Goal: Check status: Check status

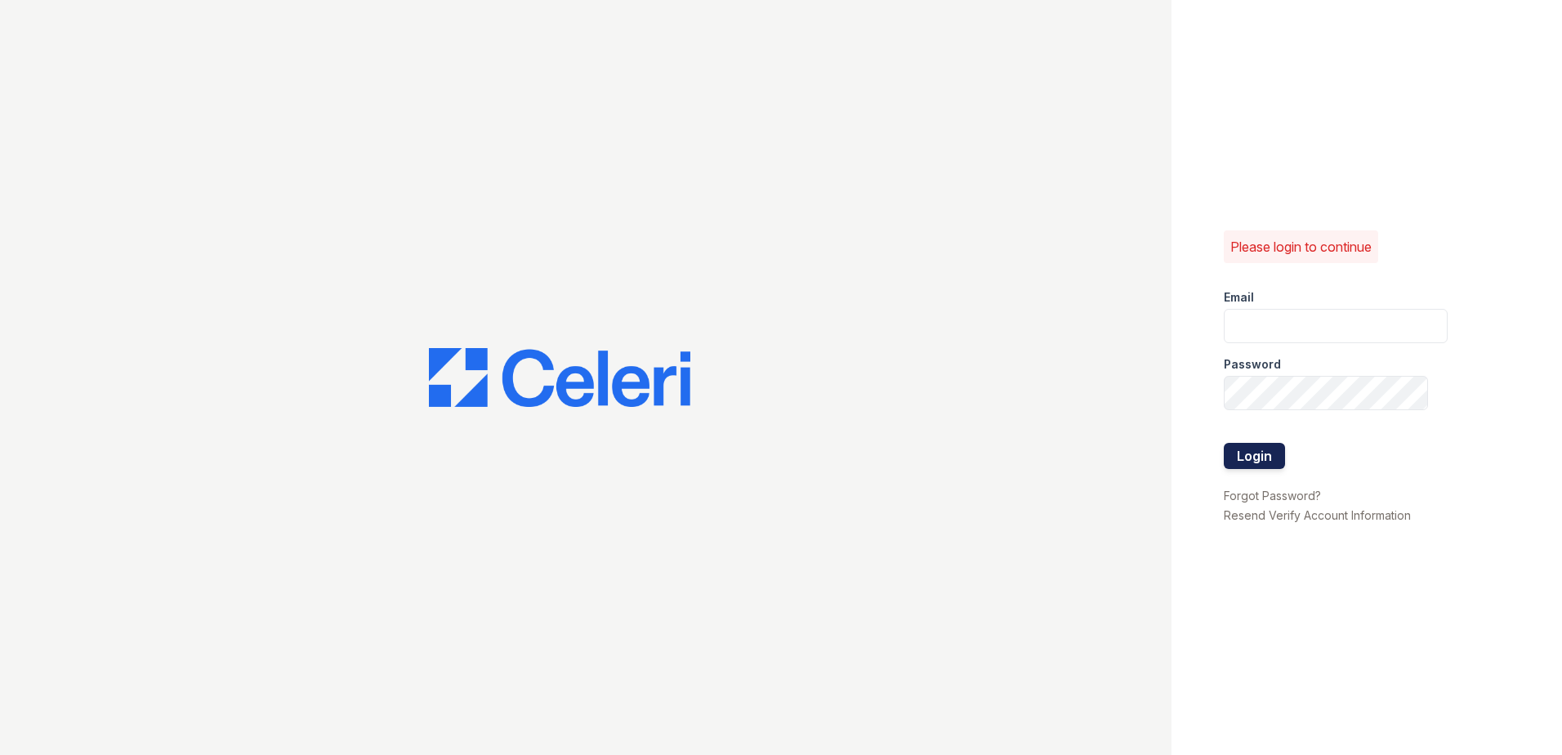
type input "SBrodnax@trinity-pm.com"
click at [1246, 451] on button "Login" at bounding box center [1254, 456] width 61 height 26
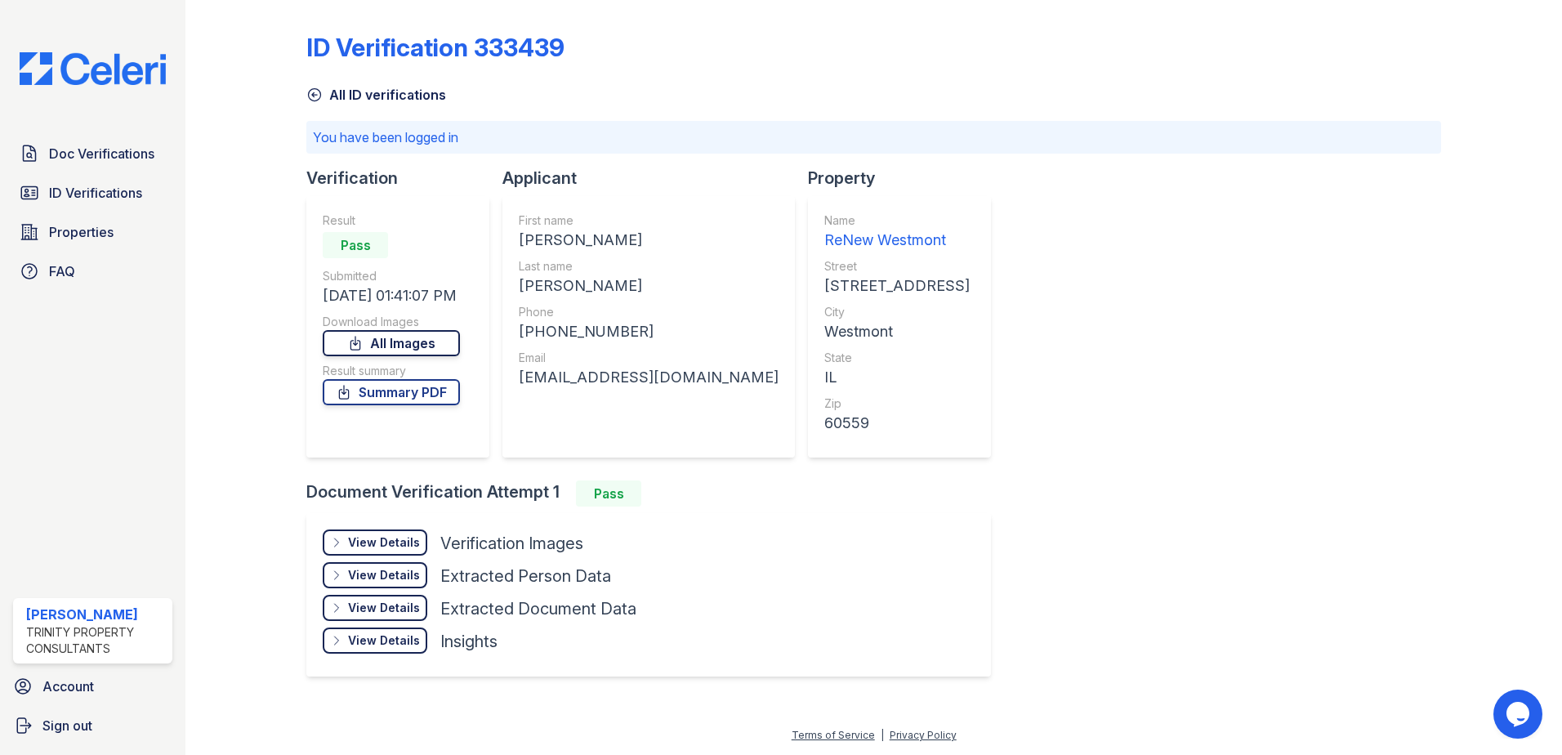
click at [397, 349] on link "All Images" at bounding box center [391, 343] width 137 height 26
click at [198, 445] on div "ID Verification 333439 All ID verifications You have been logged in Verificatio…" at bounding box center [873, 377] width 1377 height 755
click at [123, 157] on span "Doc Verifications" at bounding box center [101, 154] width 105 height 20
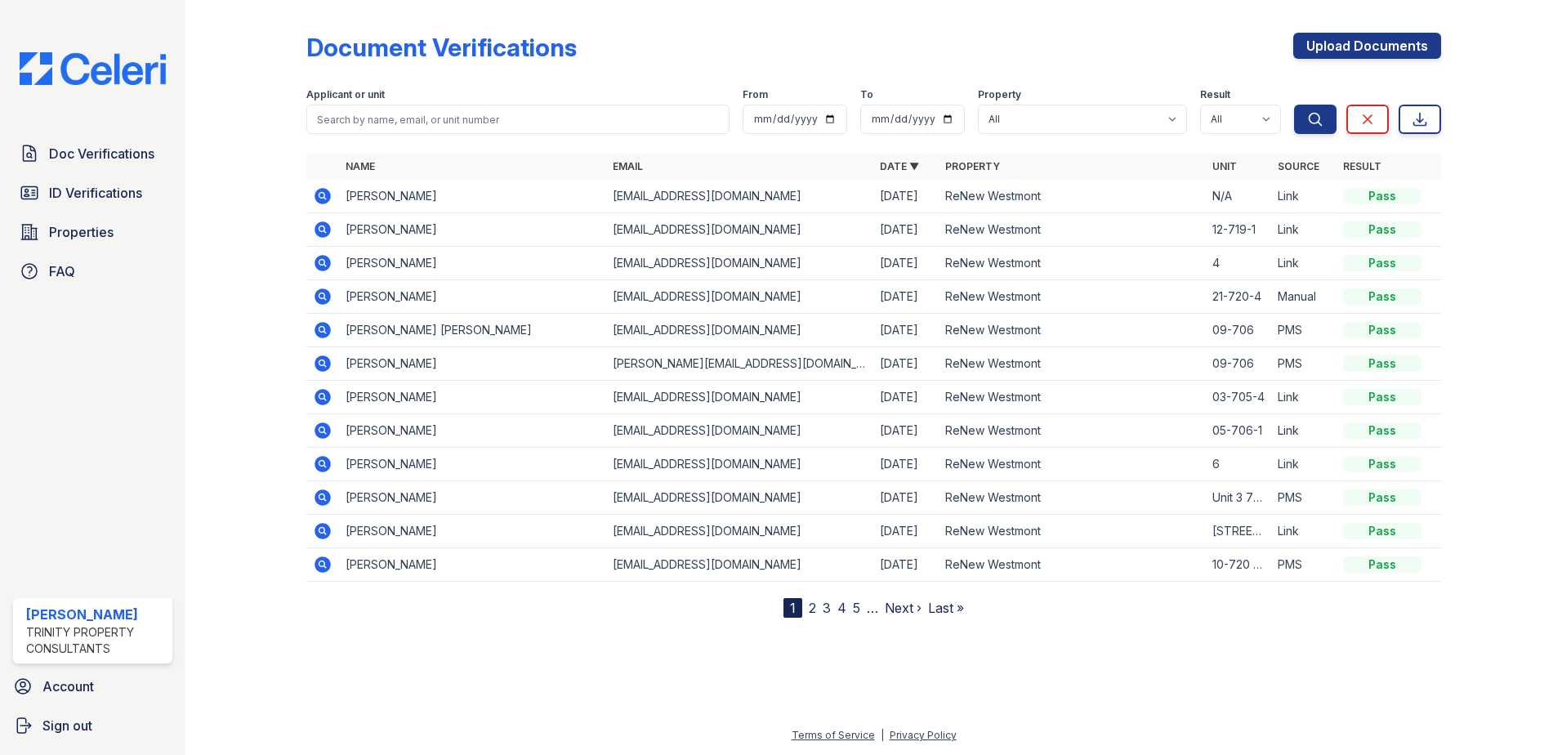
click at [329, 231] on icon at bounding box center [323, 229] width 16 height 16
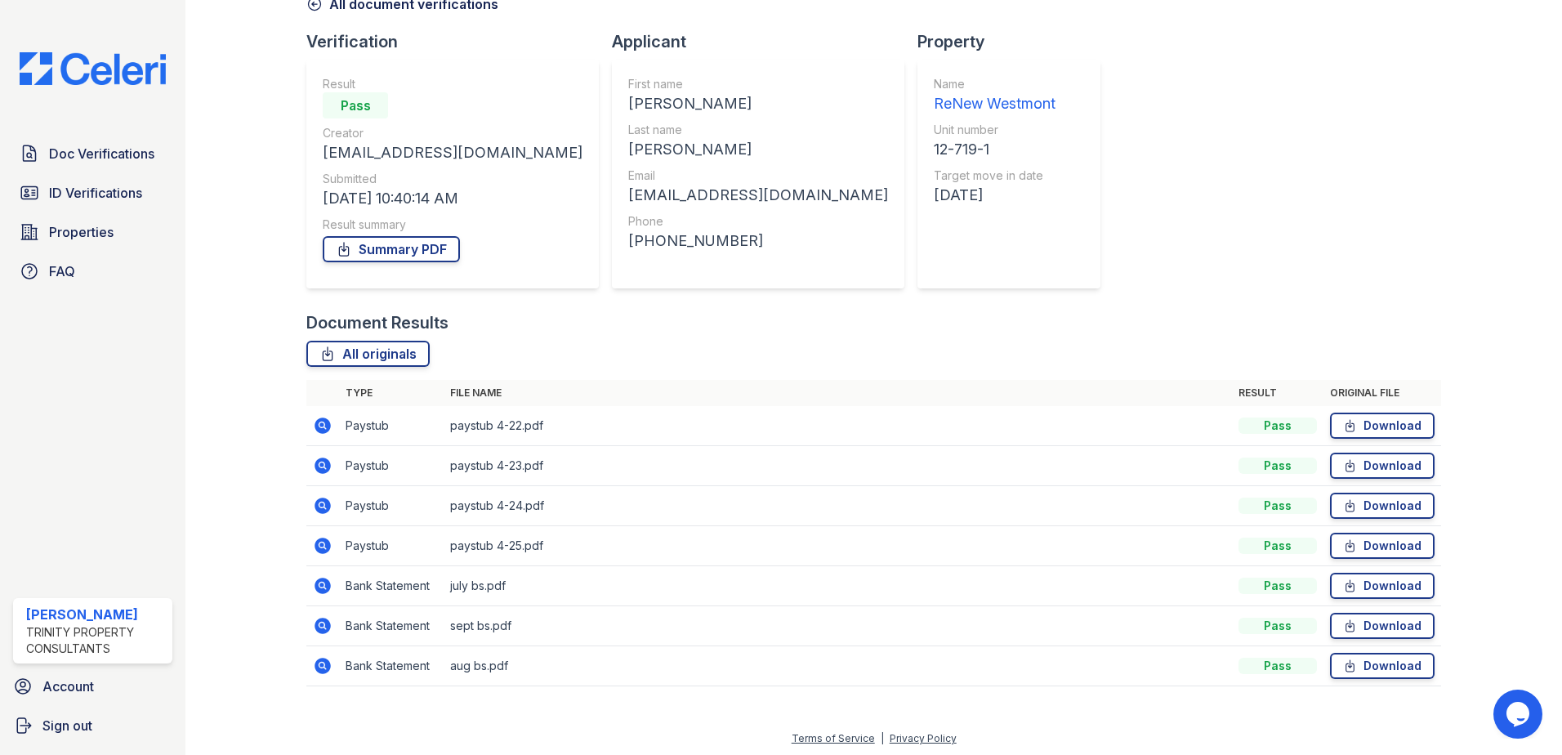
scroll to position [94, 0]
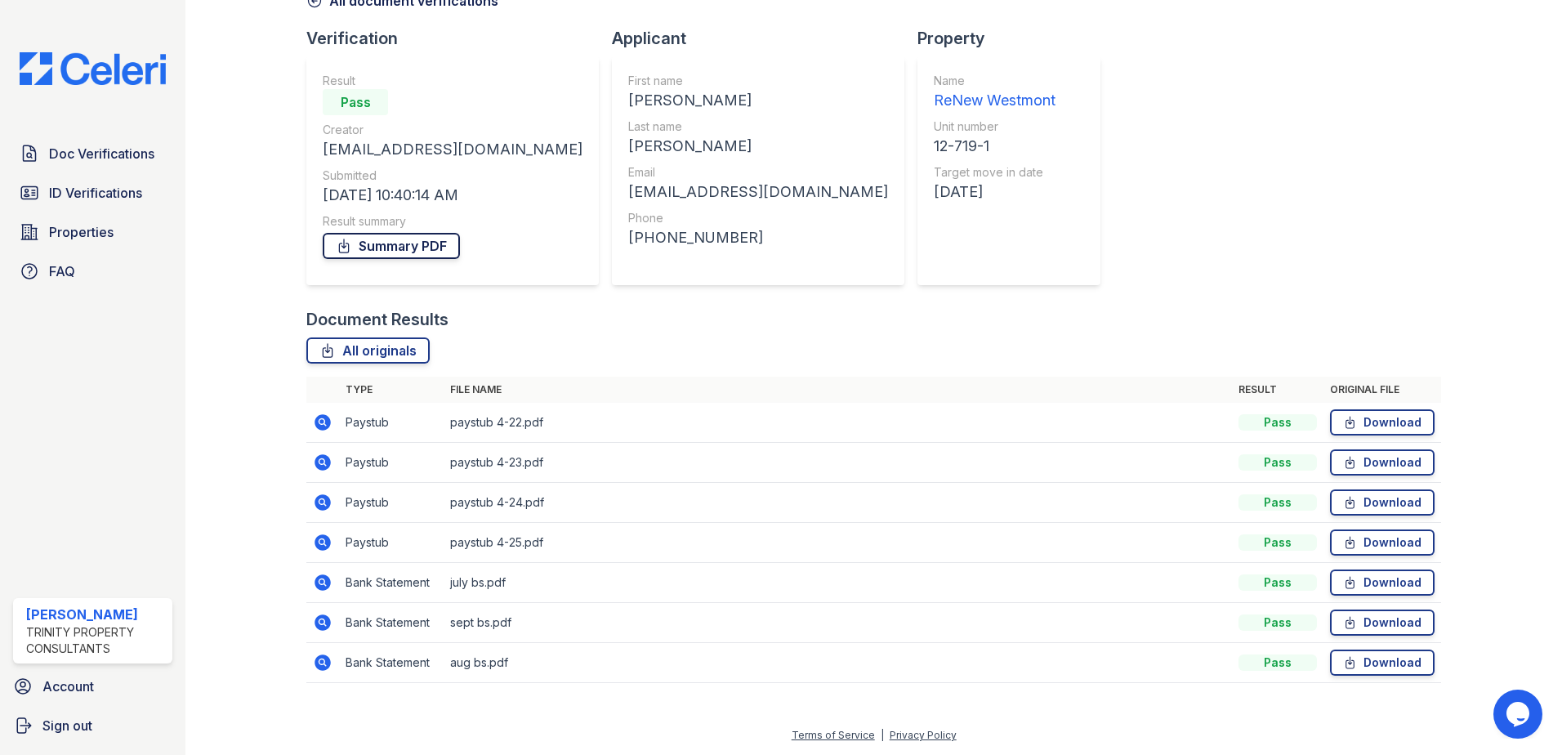
click at [394, 256] on link "Summary PDF" at bounding box center [391, 246] width 137 height 26
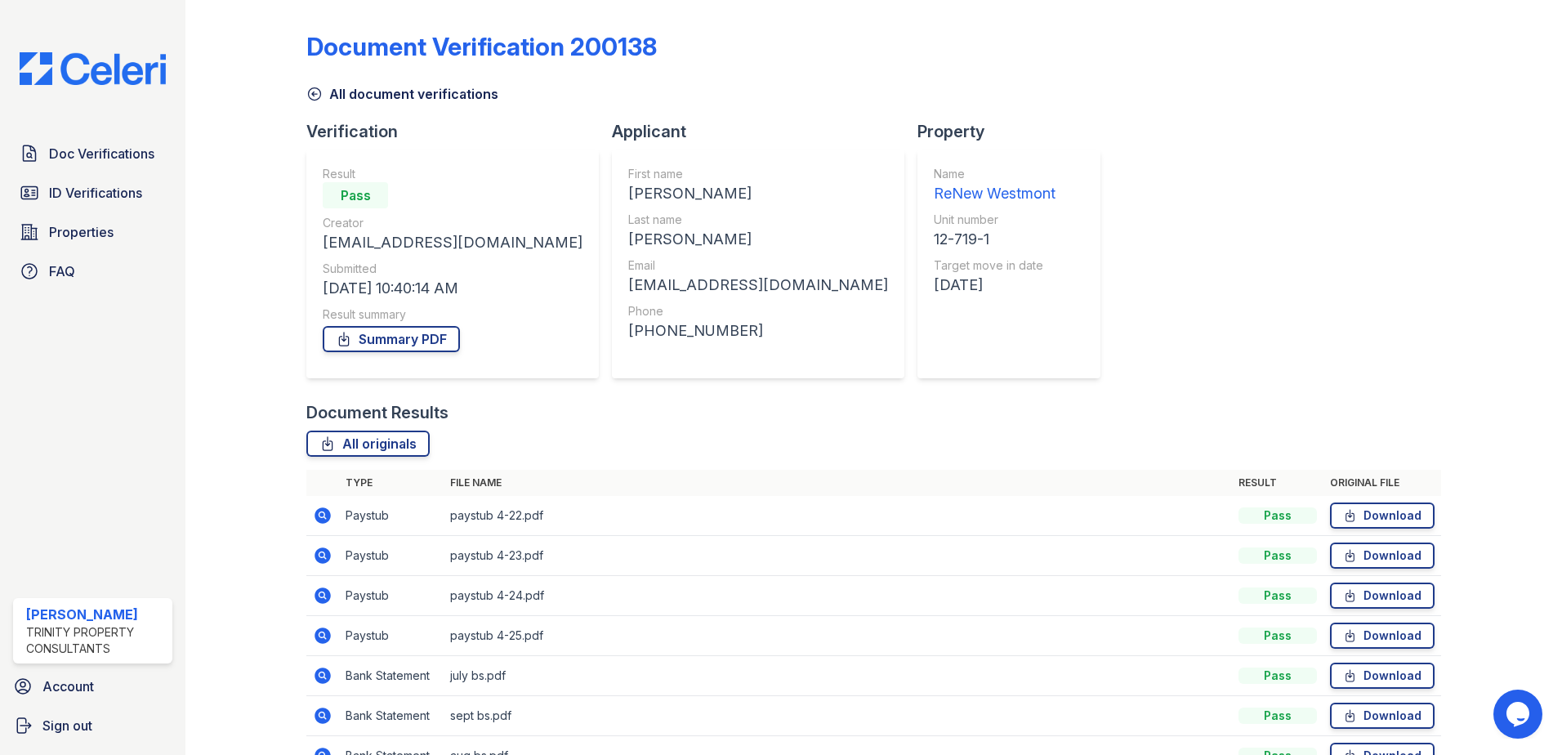
scroll to position [0, 0]
click at [373, 338] on link "Summary PDF" at bounding box center [391, 340] width 137 height 26
click at [77, 199] on span "ID Verifications" at bounding box center [95, 193] width 93 height 20
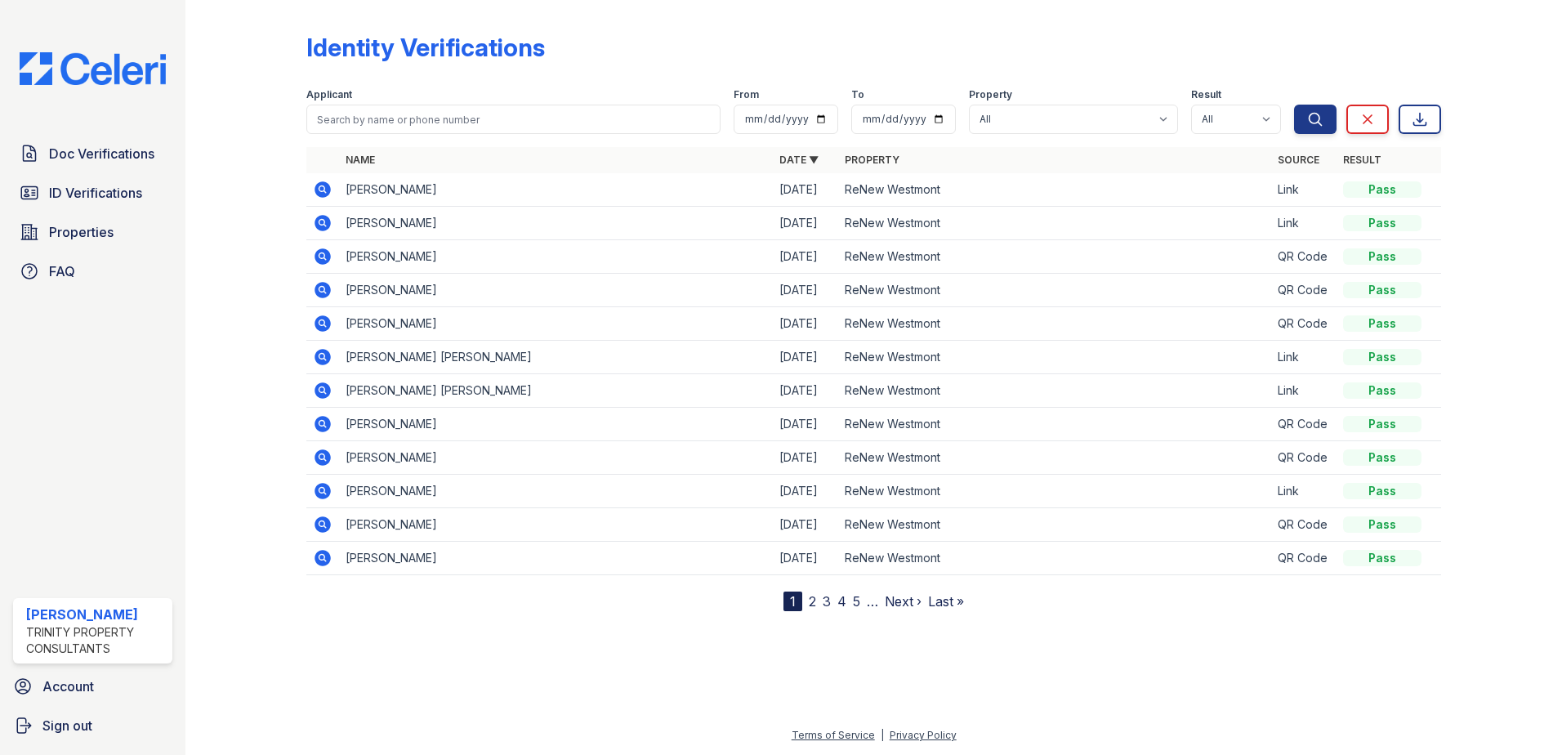
click at [324, 222] on icon at bounding box center [323, 223] width 20 height 20
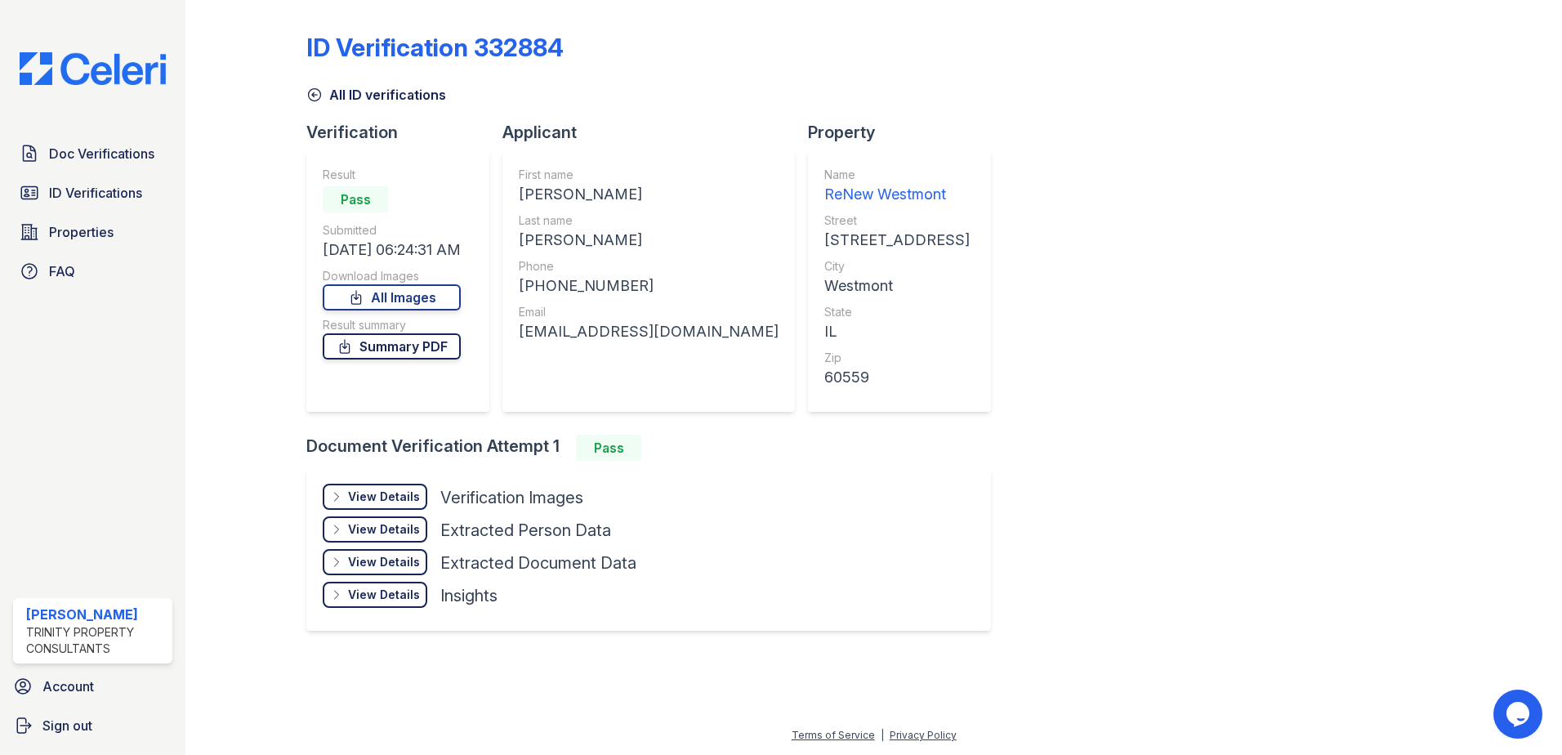
click at [420, 340] on link "Summary PDF" at bounding box center [392, 346] width 138 height 26
click at [391, 495] on div "View Details" at bounding box center [384, 497] width 72 height 16
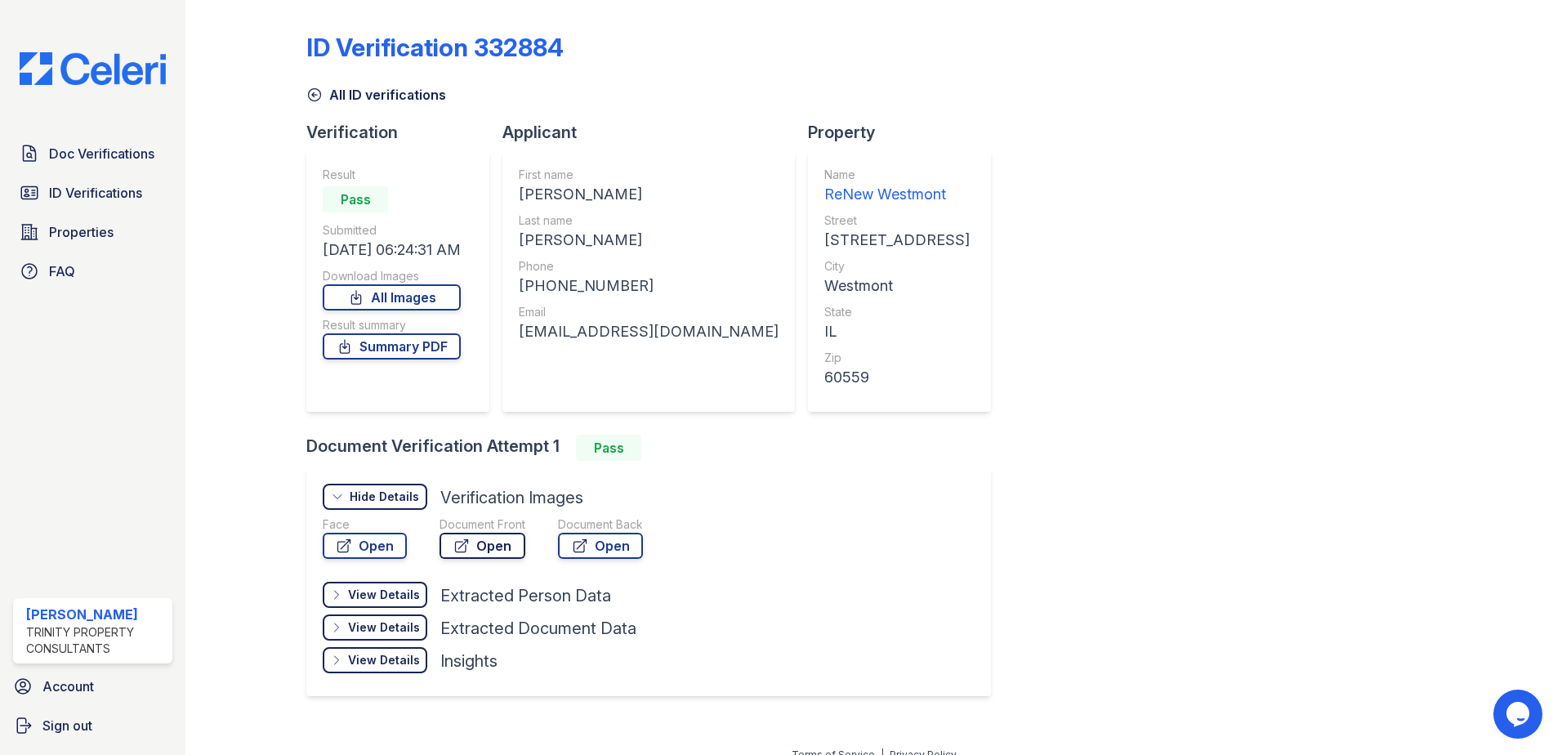
click at [466, 543] on icon at bounding box center [461, 546] width 16 height 16
click at [607, 558] on link "Open" at bounding box center [600, 546] width 85 height 26
click at [244, 302] on div at bounding box center [259, 363] width 95 height 712
click at [901, 555] on div "View Details Details Hide Details Details Verification Images Face Open Documen…" at bounding box center [655, 593] width 698 height 252
click at [1012, 297] on div "ID Verification 332884 All ID verifications Verification Result Pass Submitted …" at bounding box center [873, 363] width 1135 height 712
